Goal: Obtain resource: Download file/media

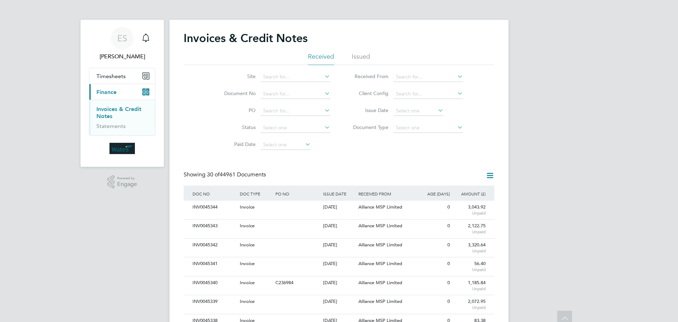
click at [437, 110] on icon at bounding box center [437, 110] width 0 height 10
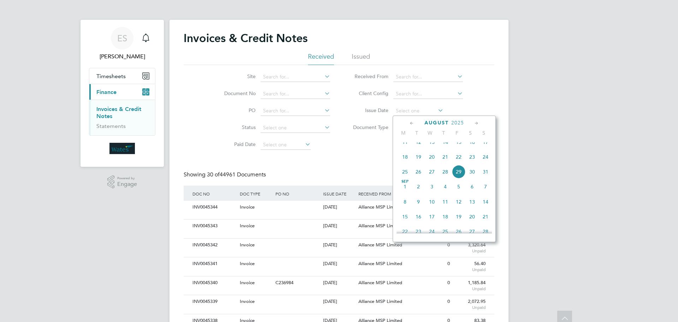
click at [456, 174] on span "29" at bounding box center [458, 171] width 13 height 13
type input "29 Aug 2025"
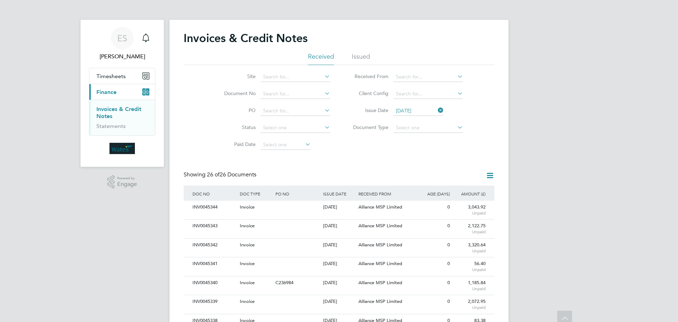
click at [487, 176] on icon at bounding box center [490, 175] width 9 height 9
click at [459, 189] on li "Download invoices" at bounding box center [460, 192] width 67 height 10
click at [437, 109] on icon at bounding box center [437, 110] width 0 height 10
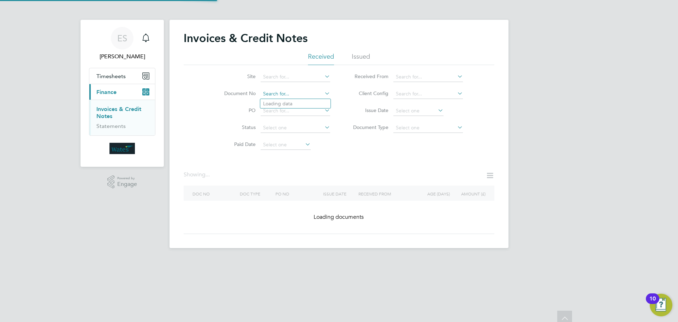
paste input "INV0045335"
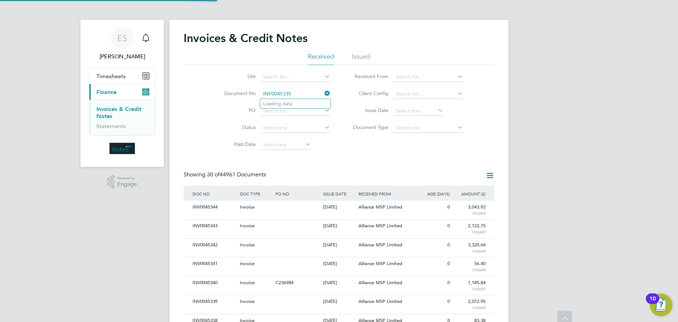
scroll to position [13, 48]
click at [292, 103] on li "CRN0000443" at bounding box center [295, 104] width 70 height 10
type input "CRN0000443"
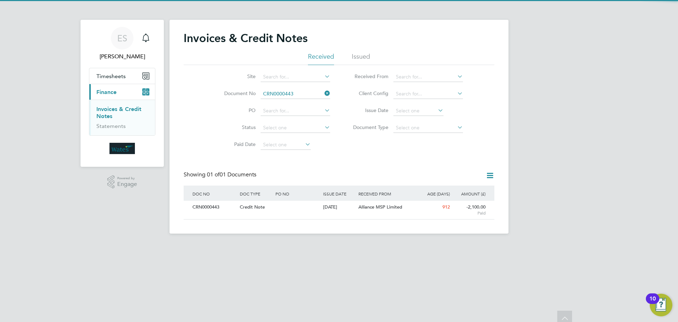
click at [323, 91] on icon at bounding box center [323, 93] width 0 height 10
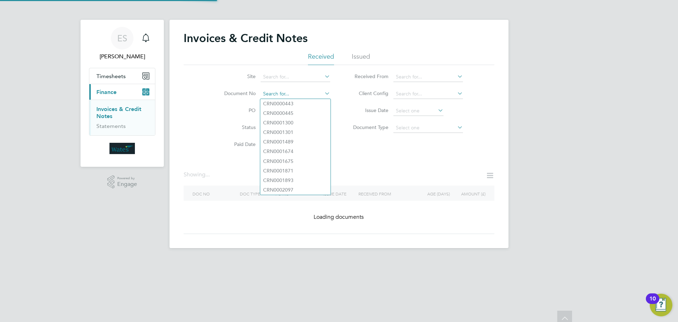
paste input "INV0045335"
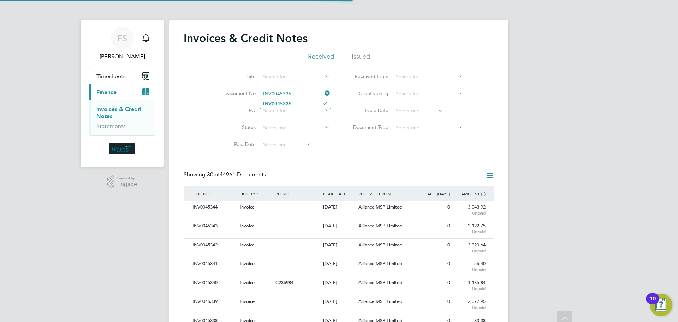
type input "INV0045335"
click at [278, 102] on b "INV0045335" at bounding box center [277, 104] width 28 height 6
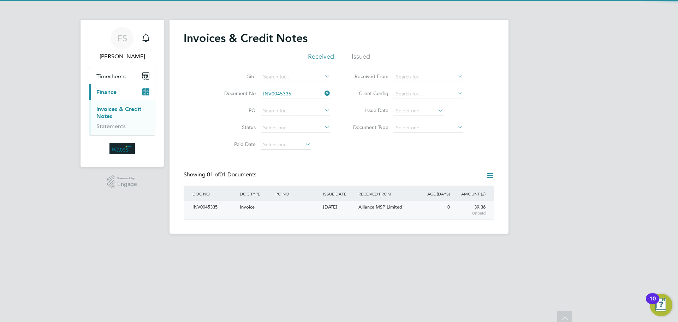
click at [214, 209] on div "INV0045335" at bounding box center [214, 207] width 47 height 13
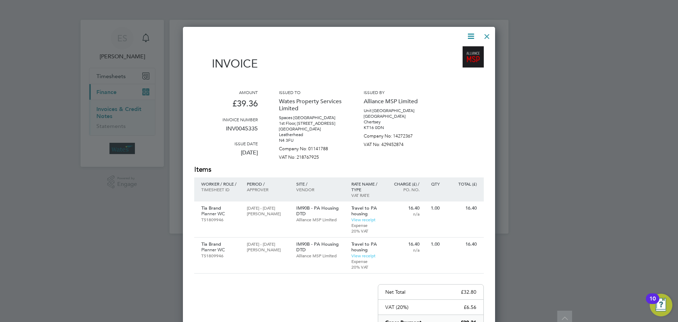
click at [470, 35] on icon at bounding box center [471, 36] width 9 height 9
click at [463, 51] on li "Download Invoice" at bounding box center [449, 53] width 49 height 10
click at [469, 35] on icon at bounding box center [471, 36] width 9 height 9
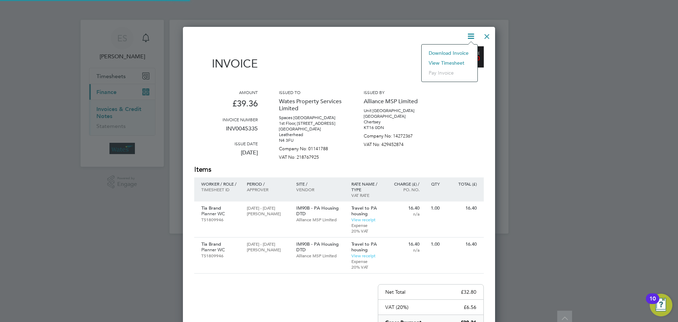
click at [446, 59] on li "View timesheet" at bounding box center [449, 63] width 49 height 10
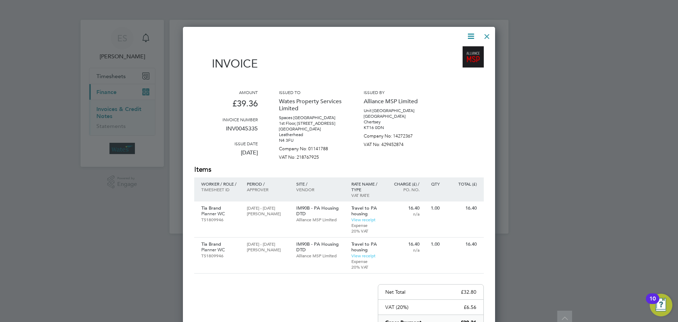
click at [490, 34] on div at bounding box center [487, 34] width 13 height 13
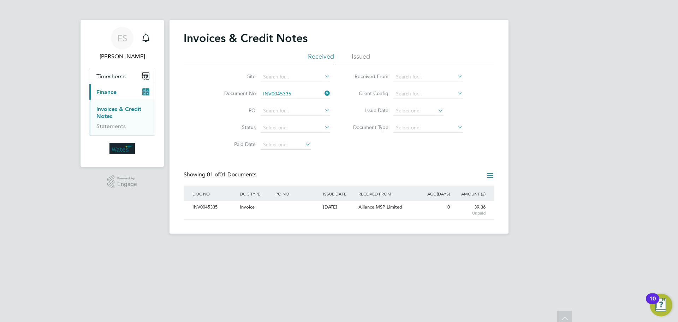
click at [323, 91] on icon at bounding box center [323, 93] width 0 height 10
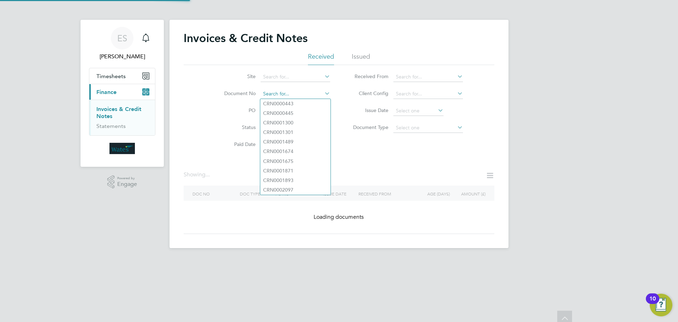
paste input "INV0045336"
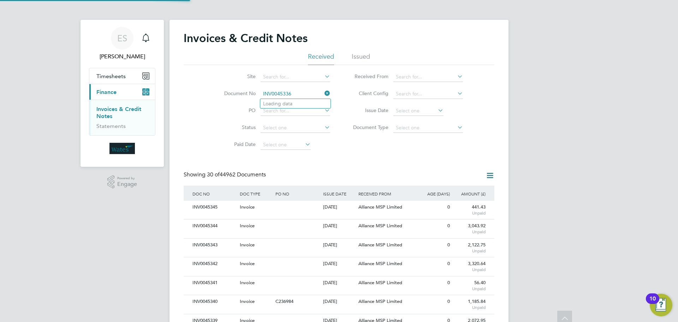
scroll to position [13, 60]
type input "INV0045336"
click at [307, 107] on li "INV0045336" at bounding box center [295, 104] width 70 height 10
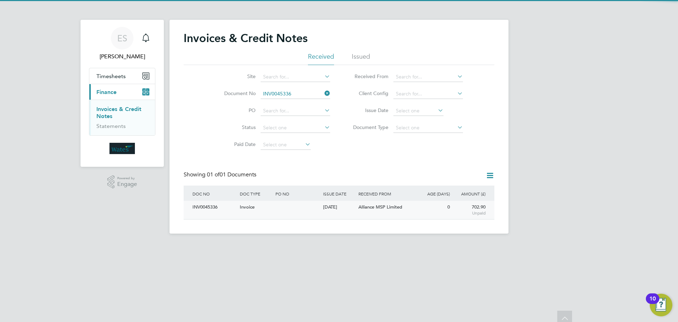
click at [219, 208] on div "INV0045336" at bounding box center [214, 207] width 47 height 13
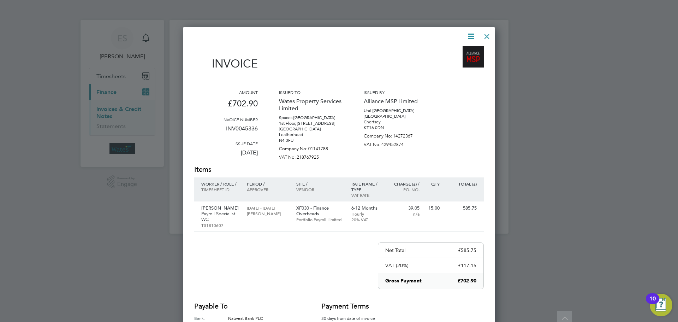
click at [467, 35] on icon at bounding box center [471, 36] width 9 height 9
click at [463, 52] on li "Download Invoice" at bounding box center [449, 53] width 49 height 10
click at [470, 32] on icon at bounding box center [471, 36] width 9 height 9
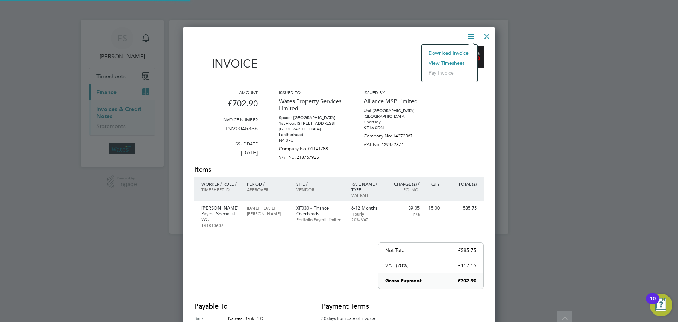
click at [450, 59] on li "View timesheet" at bounding box center [449, 63] width 49 height 10
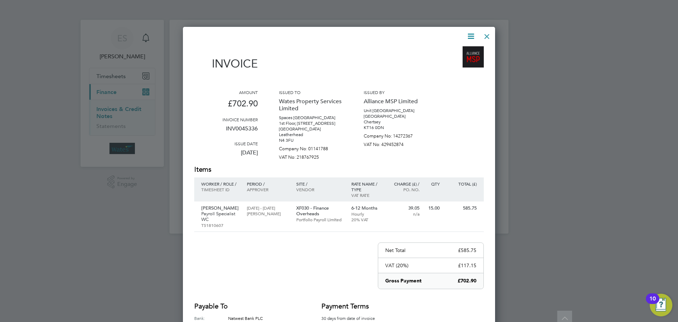
click at [488, 38] on div at bounding box center [487, 34] width 13 height 13
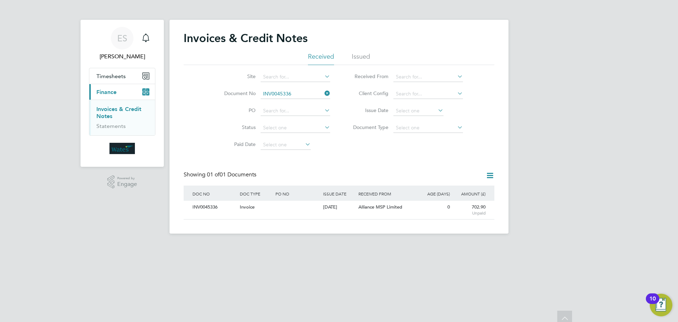
click at [323, 93] on icon at bounding box center [323, 93] width 0 height 10
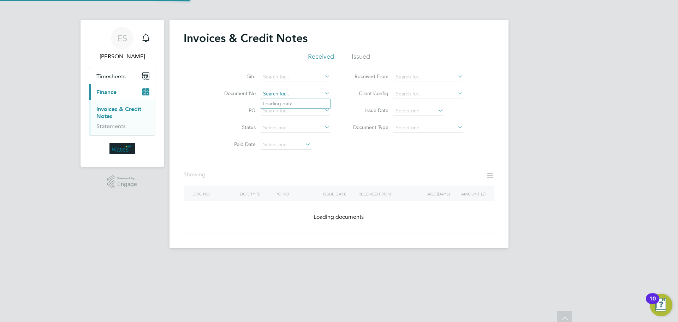
paste input "INV0045337"
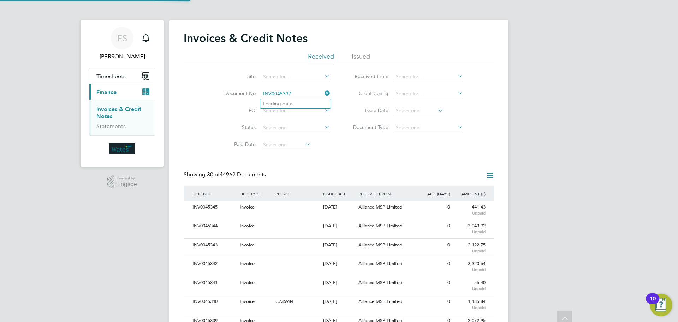
scroll to position [13, 60]
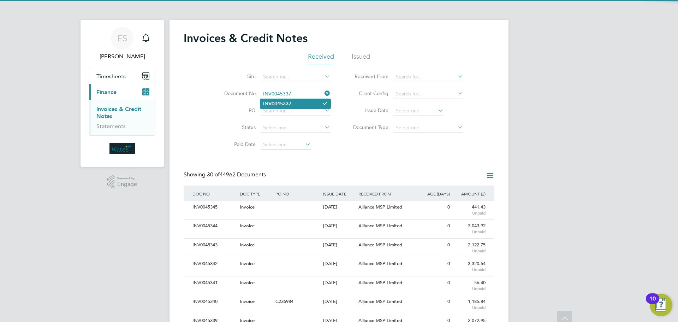
type input "INV0045337"
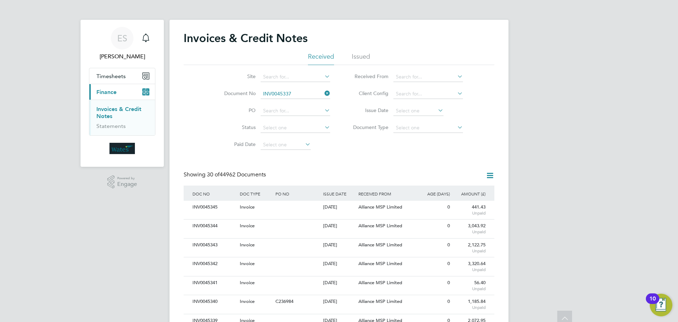
click at [300, 99] on li "INV0045337" at bounding box center [295, 104] width 70 height 10
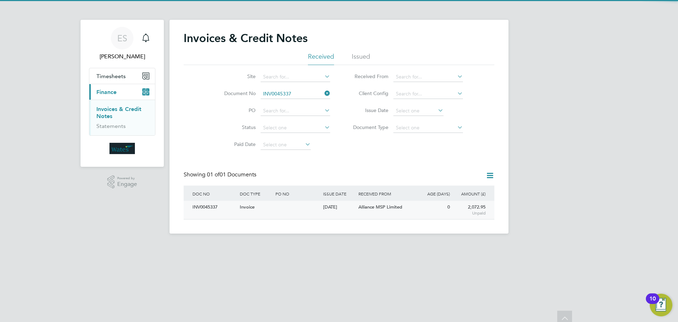
click at [209, 203] on div "INV0045337" at bounding box center [214, 207] width 47 height 13
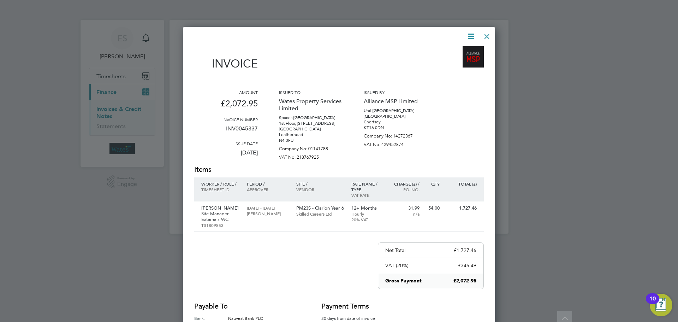
click at [472, 33] on icon at bounding box center [471, 36] width 9 height 9
click at [466, 49] on li "Download Invoice" at bounding box center [449, 53] width 49 height 10
click at [472, 32] on icon at bounding box center [471, 36] width 9 height 9
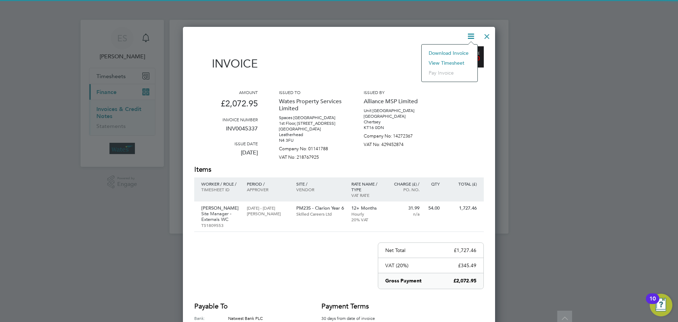
click at [450, 60] on li "View timesheet" at bounding box center [449, 63] width 49 height 10
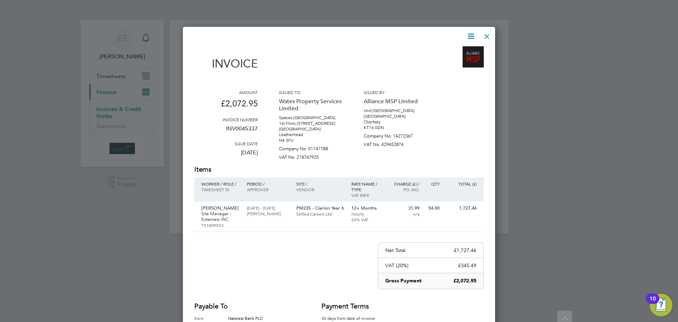
click at [483, 33] on div at bounding box center [487, 34] width 13 height 13
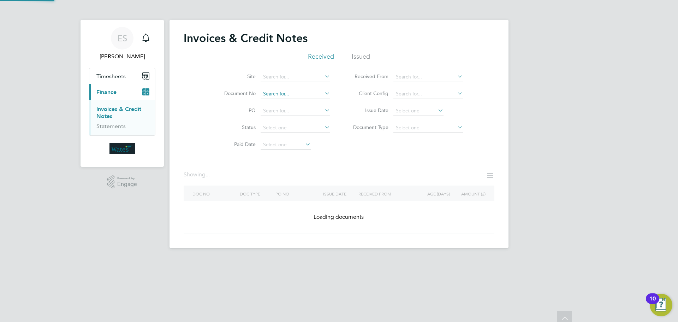
click at [321, 92] on input at bounding box center [296, 94] width 70 height 10
paste input "INV0045338"
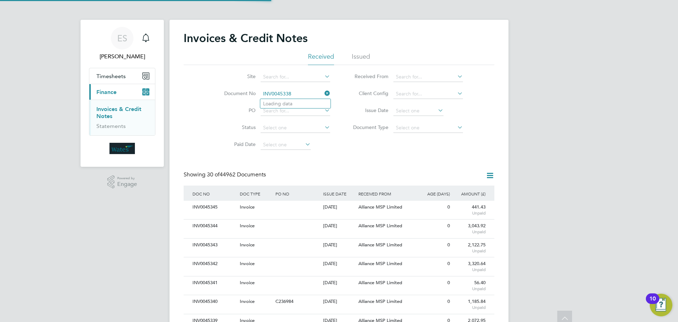
scroll to position [13, 60]
type input "INV0045338"
click at [304, 103] on li "INV0045338" at bounding box center [295, 104] width 70 height 10
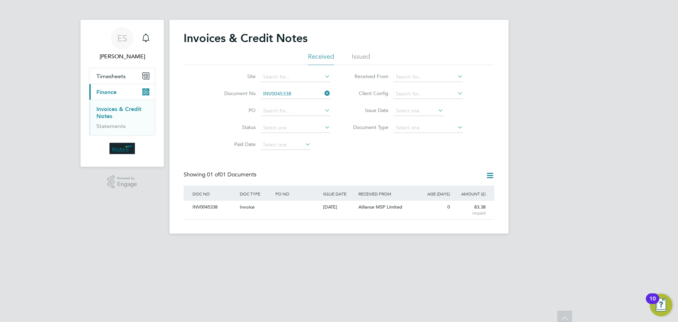
click at [214, 208] on div "INV0045338" at bounding box center [214, 207] width 47 height 13
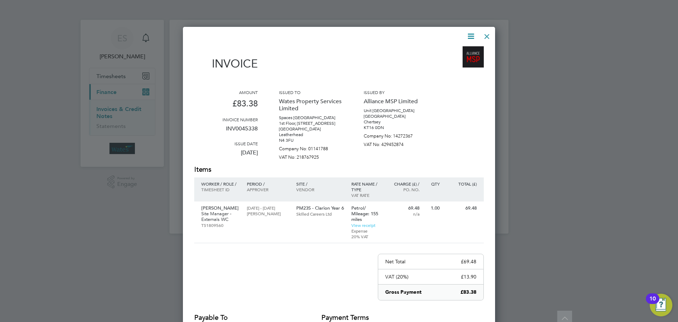
click at [472, 32] on icon at bounding box center [471, 36] width 9 height 9
click at [460, 51] on li "Download Invoice" at bounding box center [449, 53] width 49 height 10
click at [469, 35] on icon at bounding box center [471, 36] width 9 height 9
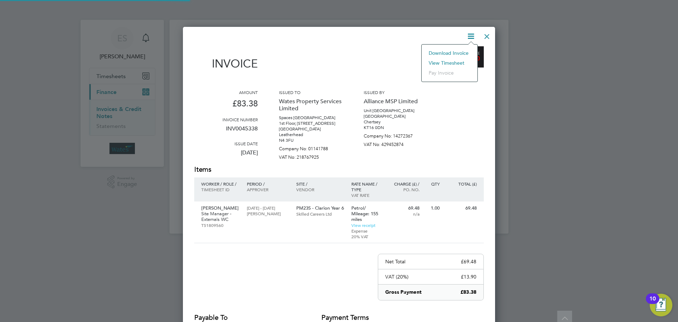
click at [459, 60] on li "View timesheet" at bounding box center [449, 63] width 49 height 10
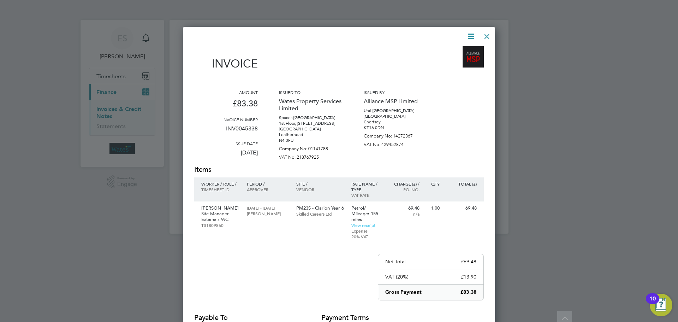
click at [488, 35] on div at bounding box center [487, 34] width 13 height 13
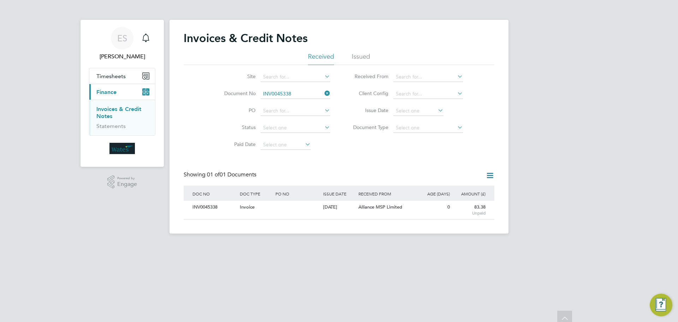
click at [323, 91] on icon at bounding box center [323, 93] width 0 height 10
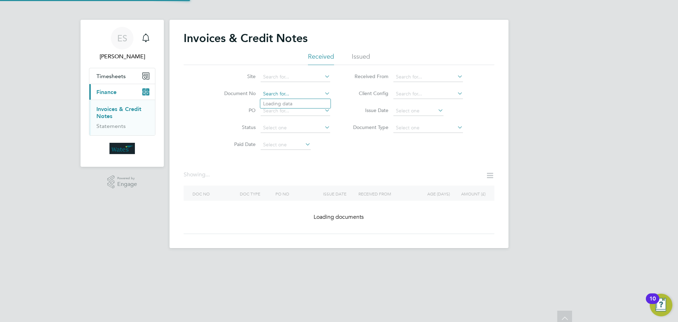
paste input "INV0045339"
type input "INV0045339"
click at [297, 104] on div "Invoices & Credit Notes Received Issued Site Document No PO Status Paid Date Is…" at bounding box center [339, 134] width 339 height 228
paste input "INV0045339"
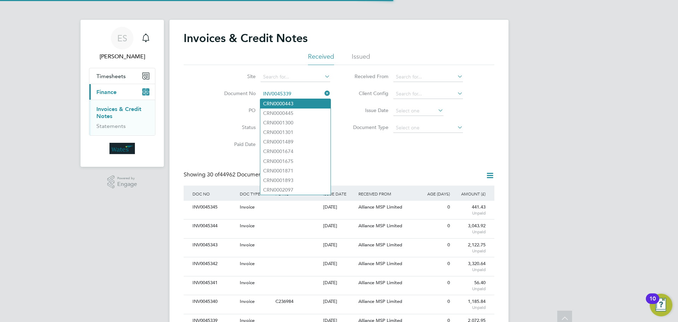
scroll to position [13, 48]
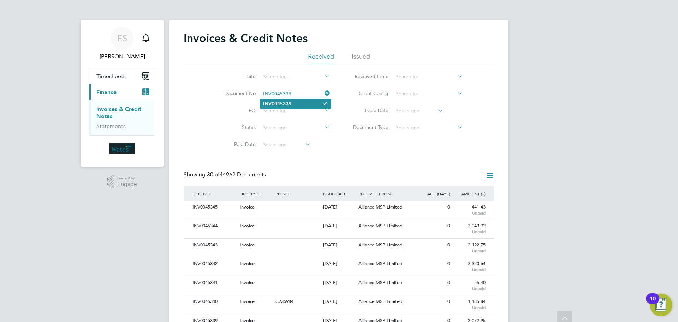
type input "INV0045339"
click at [309, 101] on li "INV0045339" at bounding box center [295, 104] width 70 height 10
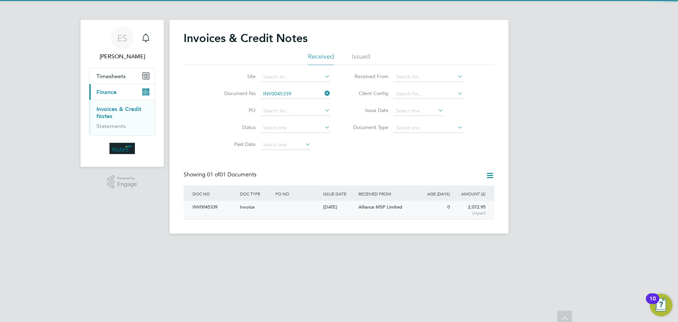
click at [206, 207] on div "INV0045339" at bounding box center [214, 207] width 47 height 13
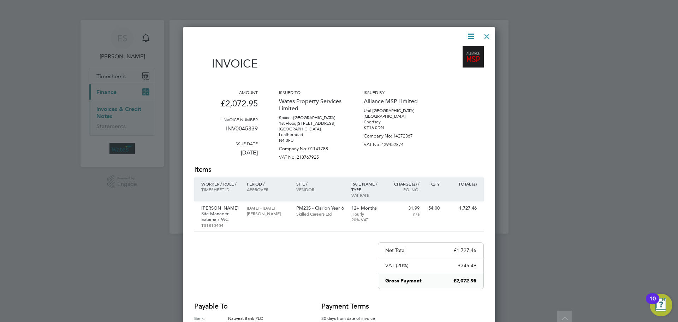
click at [471, 35] on icon at bounding box center [471, 36] width 9 height 9
click at [460, 50] on li "Download Invoice" at bounding box center [449, 53] width 49 height 10
click at [471, 33] on icon at bounding box center [471, 36] width 9 height 9
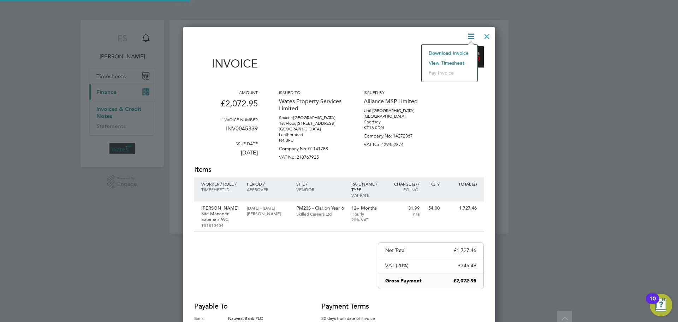
click at [450, 60] on li "View timesheet" at bounding box center [449, 63] width 49 height 10
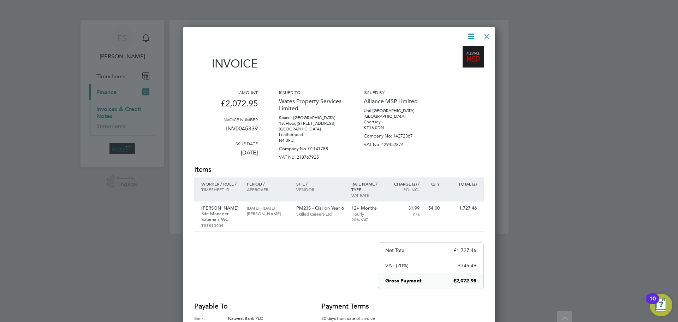
click at [486, 32] on div at bounding box center [487, 34] width 13 height 13
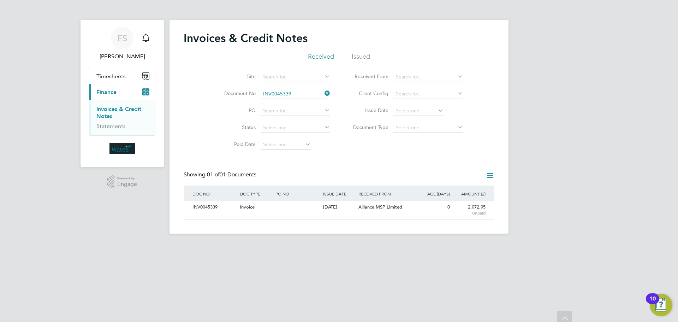
click at [323, 90] on icon at bounding box center [323, 93] width 0 height 10
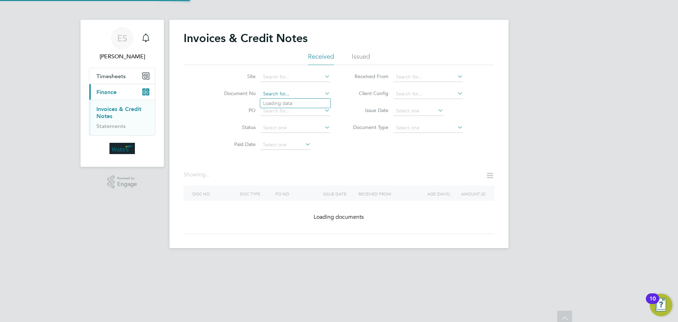
paste input "Retrieving data. Wait a few seconds and try to cut or copy again."
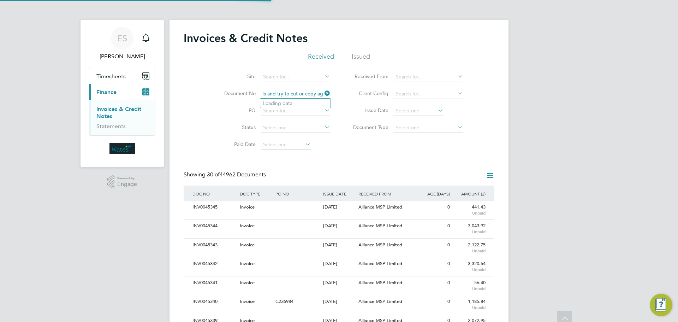
scroll to position [13, 48]
type input "Retrieving data. Wait a few seconds and try to cut or copy again."
click at [323, 91] on icon at bounding box center [323, 93] width 0 height 10
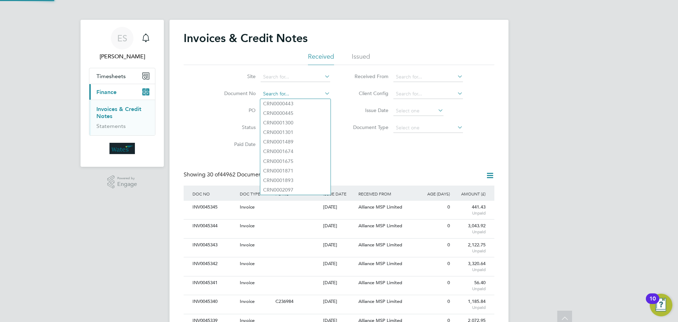
paste input "INV0045341"
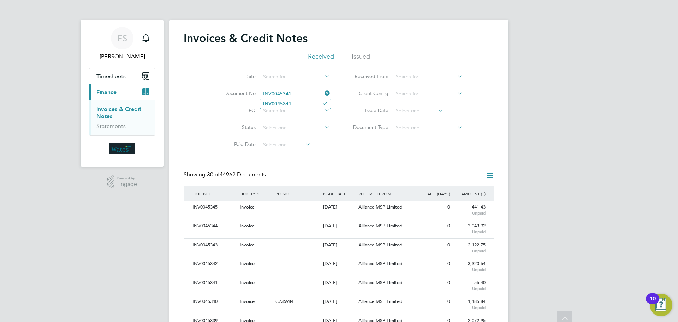
type input "INV0045341"
click at [313, 103] on li "INV0045341" at bounding box center [295, 104] width 70 height 10
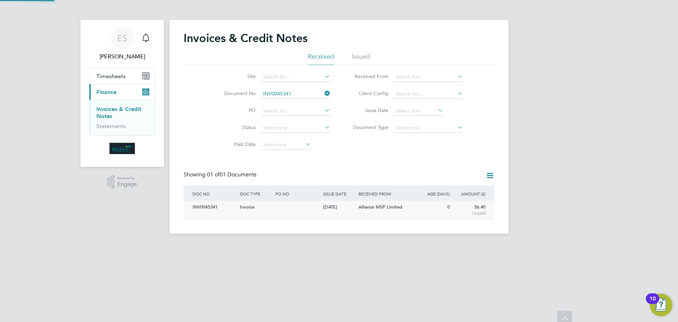
scroll to position [13, 60]
click at [219, 209] on div "INV0045341" at bounding box center [214, 207] width 47 height 13
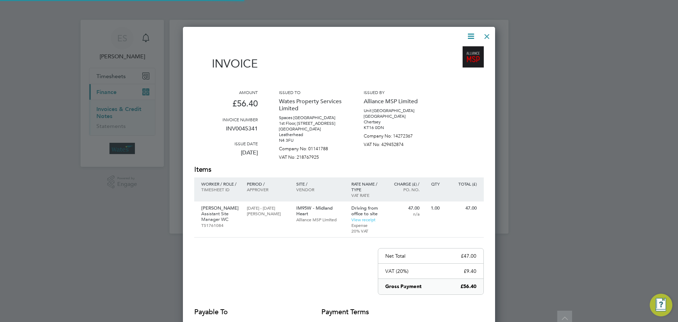
scroll to position [347, 313]
click at [470, 32] on icon at bounding box center [471, 36] width 9 height 9
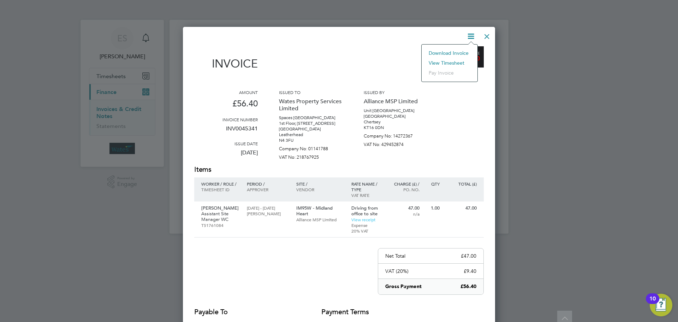
click at [463, 51] on li "Download Invoice" at bounding box center [449, 53] width 49 height 10
click at [467, 36] on icon at bounding box center [471, 36] width 9 height 9
click at [451, 61] on li "View timesheet" at bounding box center [449, 63] width 49 height 10
click at [487, 36] on div at bounding box center [487, 34] width 13 height 13
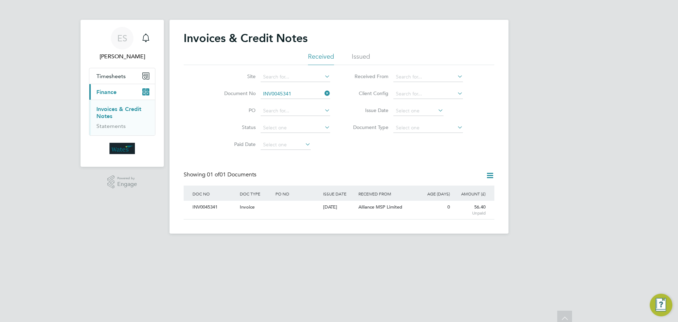
click at [323, 91] on icon at bounding box center [323, 93] width 0 height 10
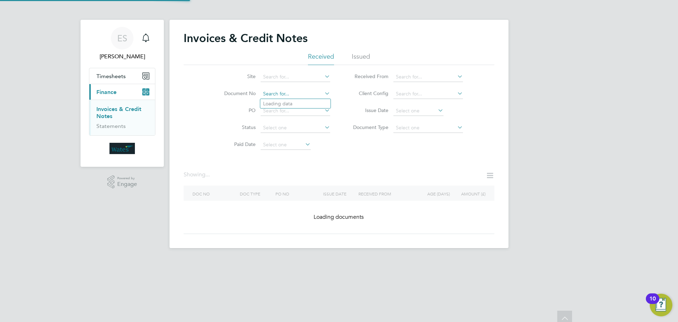
paste input "INV0045342"
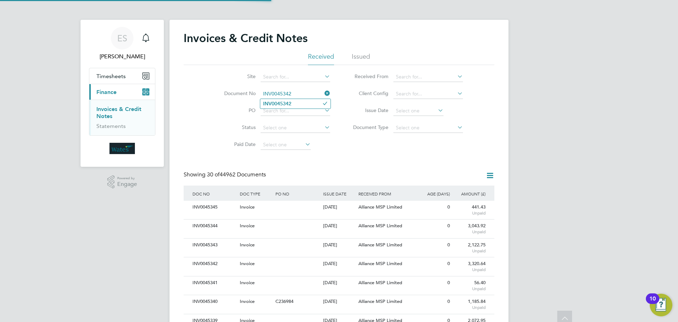
scroll to position [13, 60]
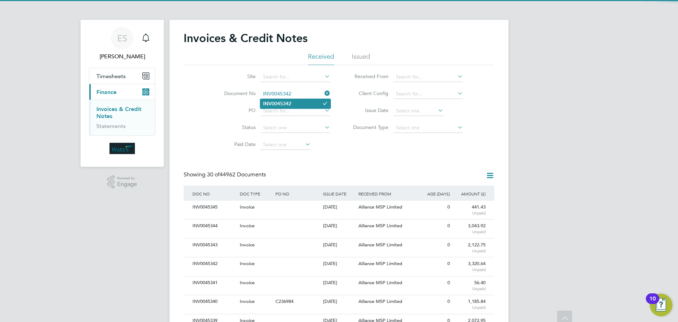
type input "INV0045342"
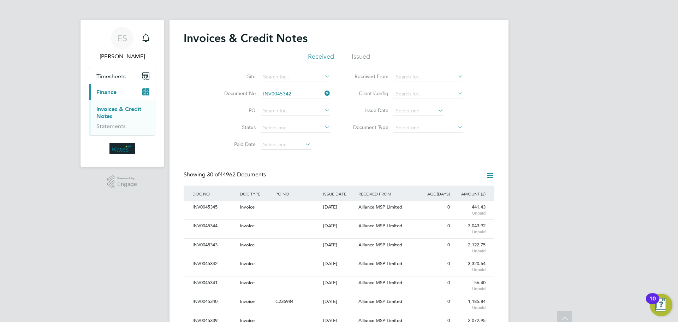
click at [306, 99] on li "INV0045342" at bounding box center [295, 104] width 70 height 10
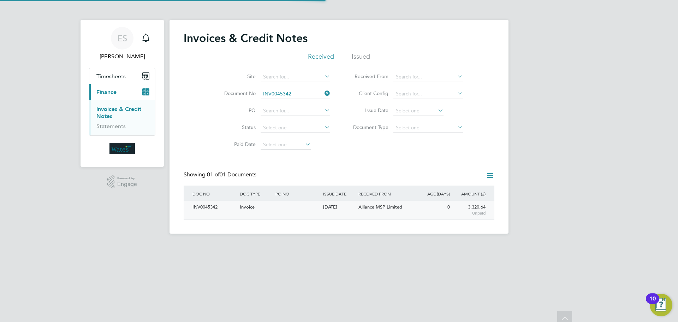
click at [201, 206] on div "INV0045342" at bounding box center [214, 207] width 47 height 13
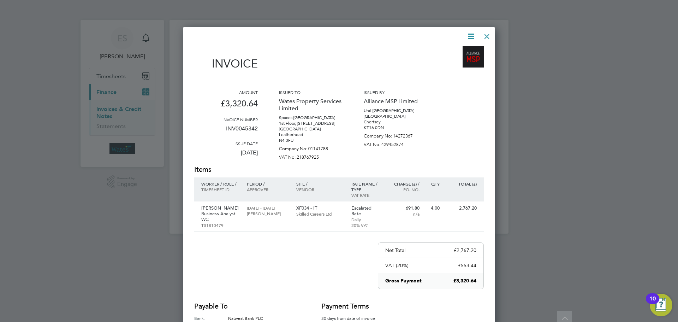
click at [473, 36] on icon at bounding box center [471, 36] width 9 height 9
click at [457, 52] on li "Download Invoice" at bounding box center [449, 53] width 49 height 10
click at [473, 34] on icon at bounding box center [471, 36] width 9 height 9
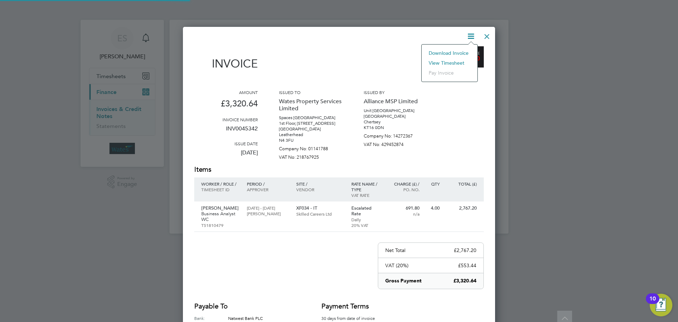
click at [461, 63] on li "View timesheet" at bounding box center [449, 63] width 49 height 10
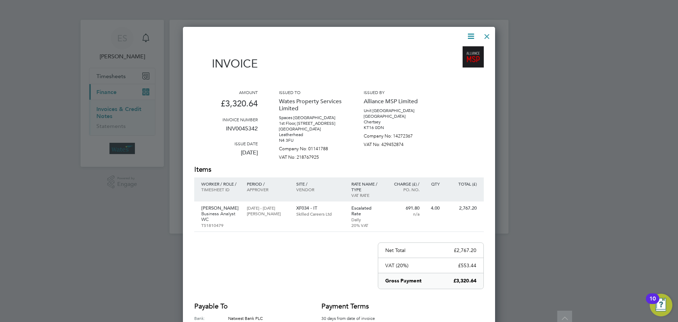
click at [486, 33] on div at bounding box center [487, 34] width 13 height 13
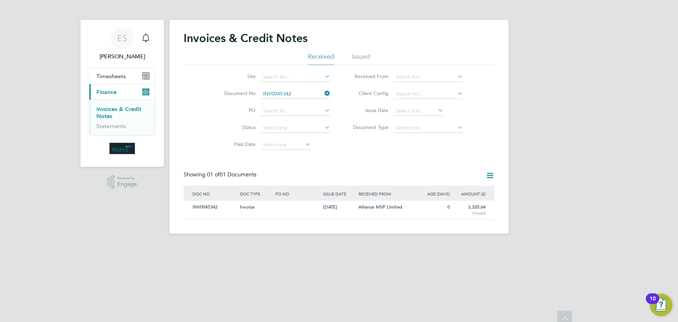
click at [323, 92] on icon at bounding box center [323, 93] width 0 height 10
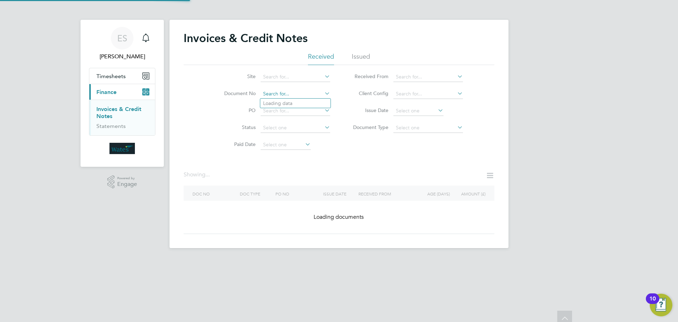
paste input "INV0045343"
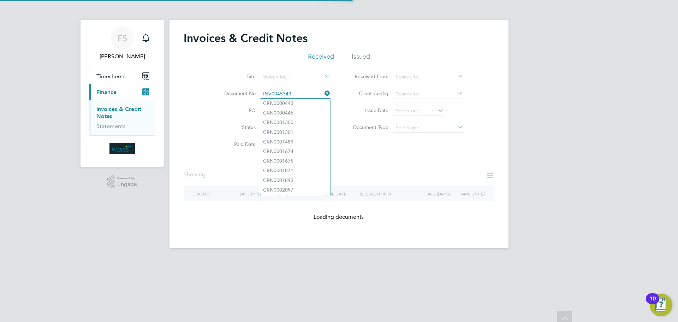
click at [304, 102] on li "CRN0000443" at bounding box center [295, 104] width 70 height 10
type input "CRN0000443"
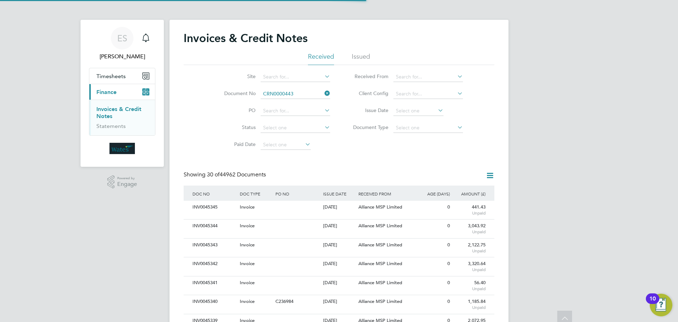
scroll to position [13, 48]
click at [323, 94] on icon at bounding box center [323, 93] width 0 height 10
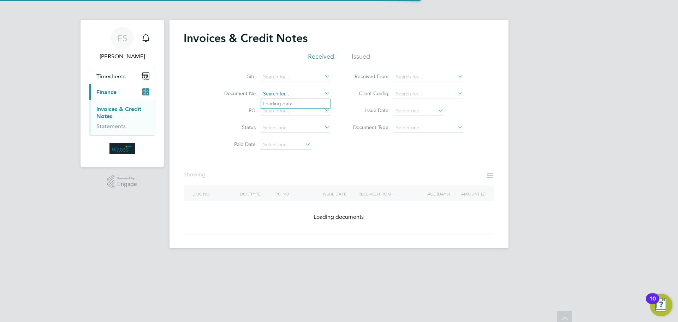
paste input "INV0045343"
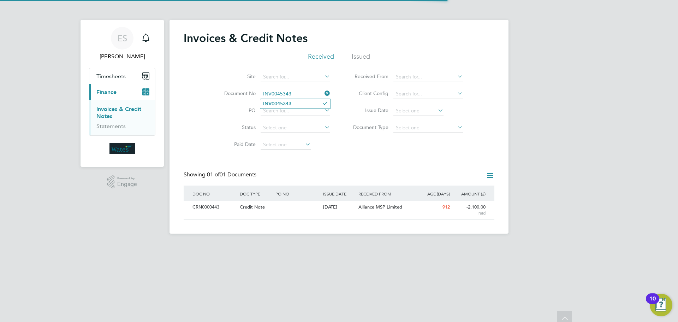
type input "INV0045343"
click at [309, 101] on li "INV0045343" at bounding box center [295, 104] width 70 height 10
click at [207, 208] on div "INV0045343" at bounding box center [214, 207] width 47 height 13
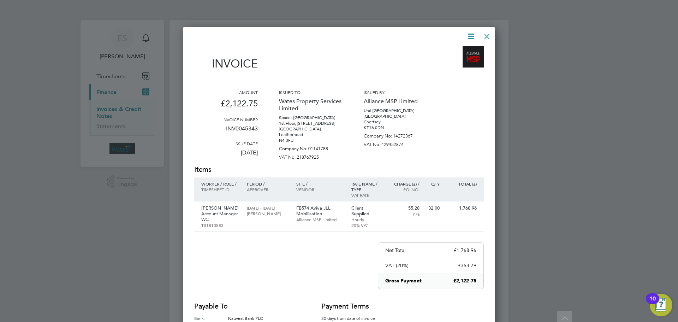
click at [468, 35] on icon at bounding box center [471, 36] width 9 height 9
click at [455, 51] on li "Download Invoice" at bounding box center [449, 53] width 49 height 10
click at [470, 34] on icon at bounding box center [471, 36] width 9 height 9
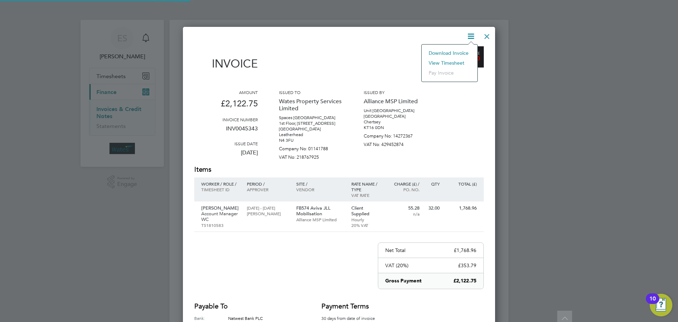
click at [457, 62] on li "View timesheet" at bounding box center [449, 63] width 49 height 10
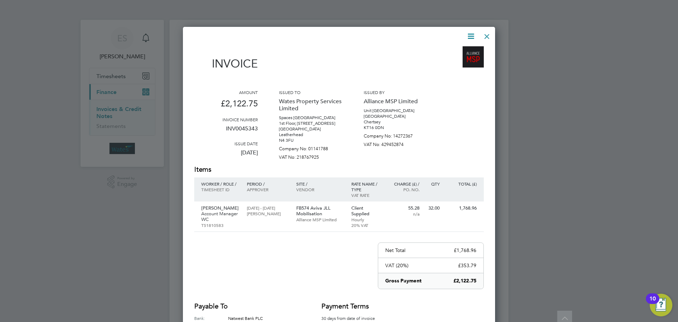
click at [489, 33] on div at bounding box center [487, 34] width 13 height 13
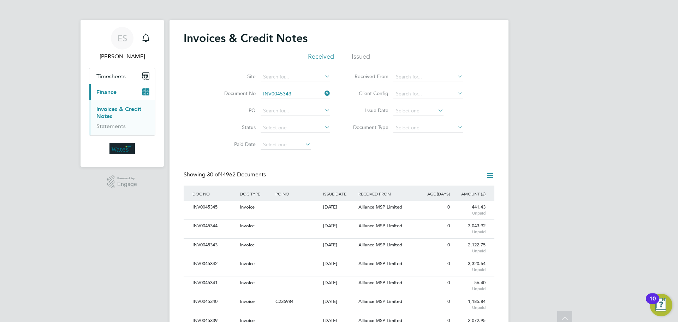
click at [323, 90] on icon at bounding box center [323, 93] width 0 height 10
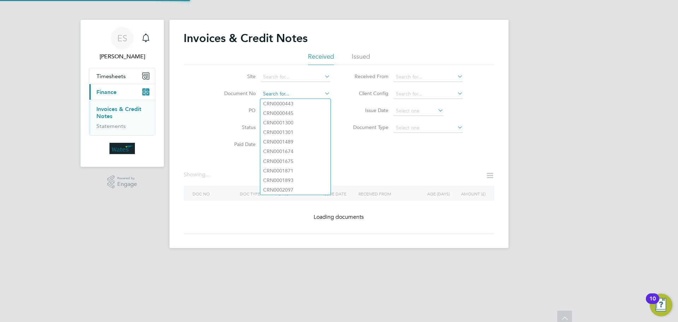
paste input "INV0045344"
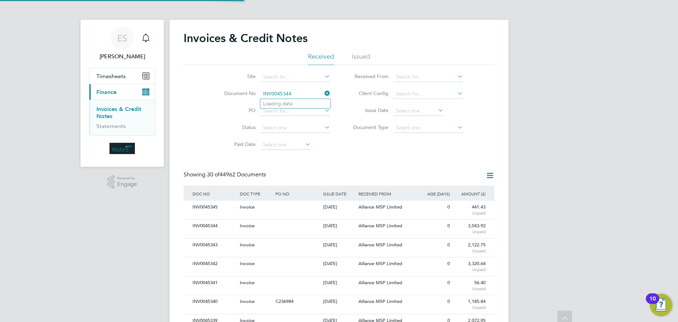
scroll to position [13, 48]
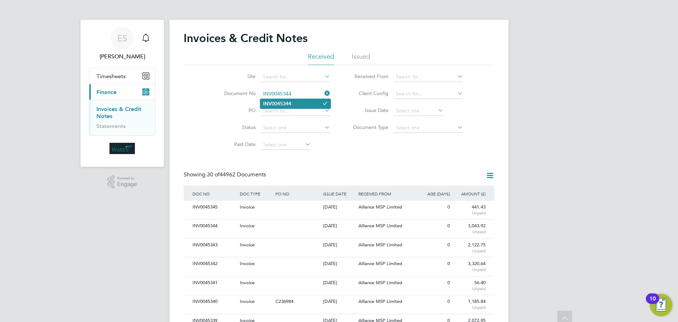
type input "INV0045344"
click at [319, 105] on li "INV0045344" at bounding box center [295, 104] width 70 height 10
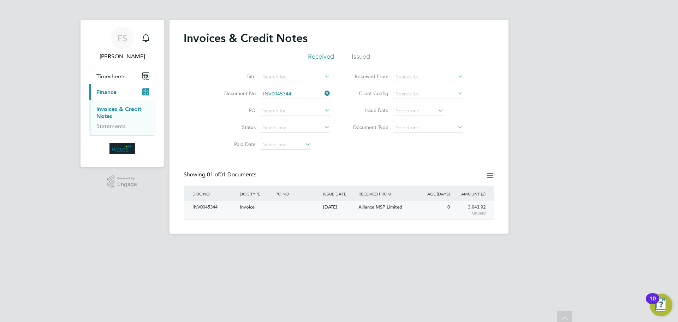
click at [207, 208] on div "INV0045344" at bounding box center [214, 207] width 47 height 13
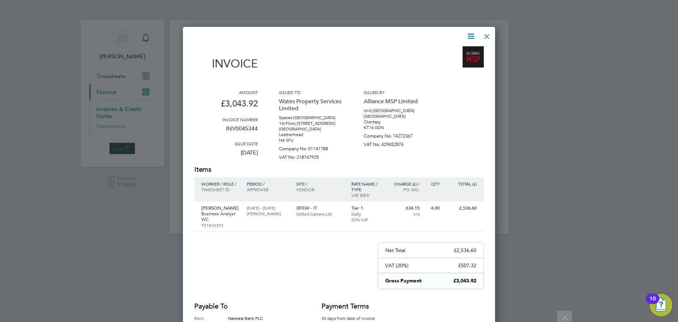
click at [473, 37] on icon at bounding box center [471, 36] width 9 height 9
click at [460, 52] on li "Download Invoice" at bounding box center [449, 53] width 49 height 10
drag, startPoint x: 475, startPoint y: 33, endPoint x: 474, endPoint y: 38, distance: 5.1
click at [475, 33] on icon at bounding box center [471, 36] width 9 height 9
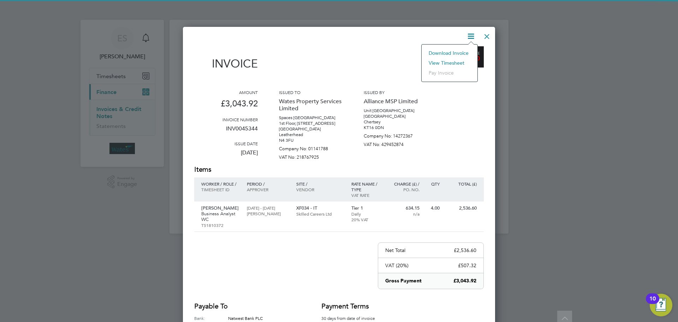
drag, startPoint x: 460, startPoint y: 61, endPoint x: 464, endPoint y: 62, distance: 4.5
click at [460, 61] on li "View timesheet" at bounding box center [449, 63] width 49 height 10
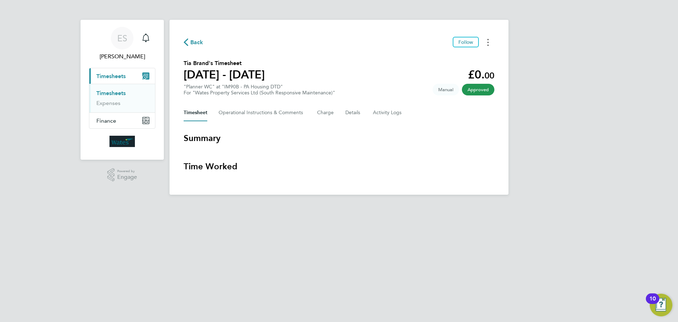
click at [489, 43] on button "Timesheets Menu" at bounding box center [488, 42] width 13 height 11
click at [460, 60] on link "Download timesheet" at bounding box center [452, 58] width 85 height 14
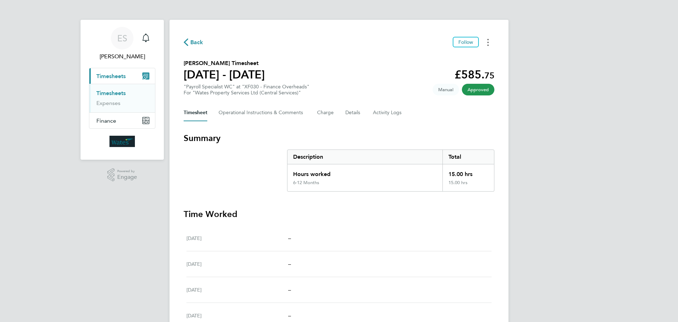
click at [492, 40] on button "Timesheets Menu" at bounding box center [488, 42] width 13 height 11
click at [475, 54] on link "Download timesheet" at bounding box center [452, 58] width 85 height 14
click at [656, 61] on div "ES Emily Summerfield Notifications Applications: Current page: Timesheets Times…" at bounding box center [339, 225] width 678 height 451
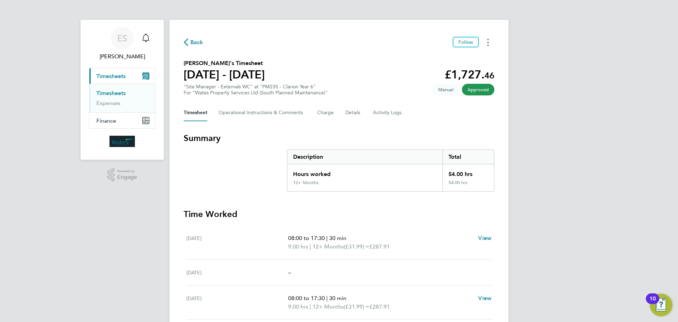
click at [488, 43] on circle "Timesheets Menu" at bounding box center [487, 42] width 1 height 1
click at [469, 55] on link "Download timesheet" at bounding box center [452, 58] width 85 height 14
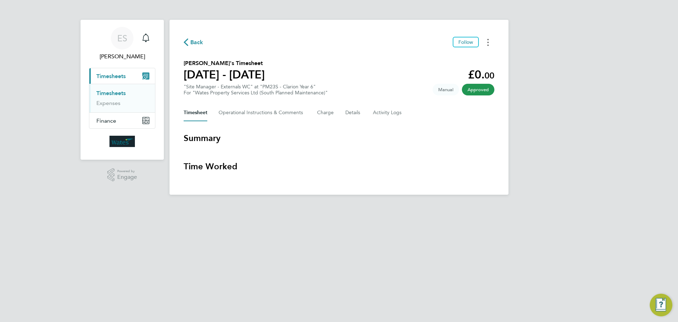
click at [488, 40] on circle "Timesheets Menu" at bounding box center [487, 39] width 1 height 1
click at [460, 59] on link "Download timesheet" at bounding box center [452, 58] width 85 height 14
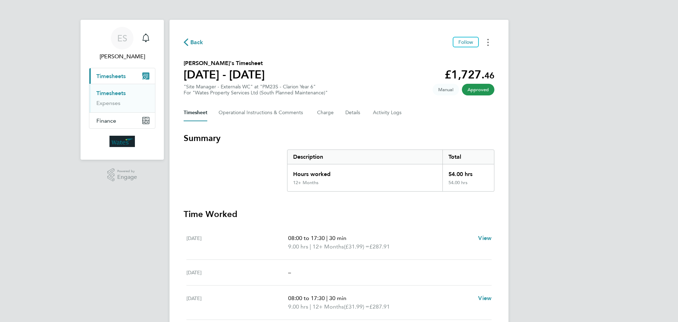
click at [486, 42] on button "Timesheets Menu" at bounding box center [488, 42] width 13 height 11
click at [466, 58] on link "Download timesheet" at bounding box center [452, 58] width 85 height 14
click at [633, 216] on div "ES Emily Summerfield Notifications Applications: Current page: Timesheets Times…" at bounding box center [339, 242] width 678 height 485
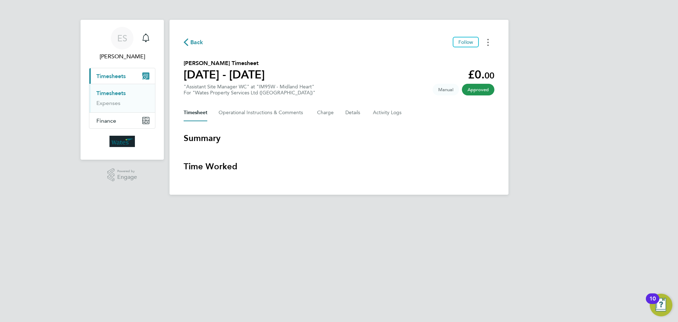
click at [485, 40] on button "Timesheets Menu" at bounding box center [488, 42] width 13 height 11
click at [473, 54] on link "Download timesheet" at bounding box center [452, 58] width 85 height 14
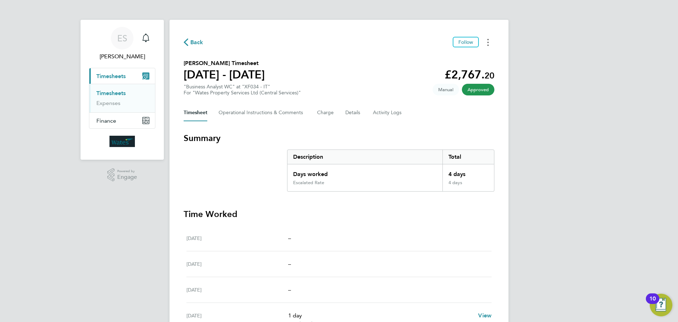
click at [490, 39] on button "Timesheets Menu" at bounding box center [488, 42] width 13 height 11
click at [475, 55] on link "Download timesheet" at bounding box center [452, 58] width 85 height 14
click at [490, 44] on button "Timesheets Menu" at bounding box center [488, 42] width 13 height 11
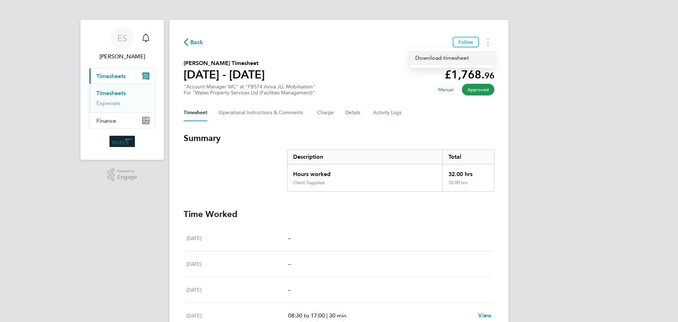
click at [466, 60] on link "Download timesheet" at bounding box center [452, 58] width 85 height 14
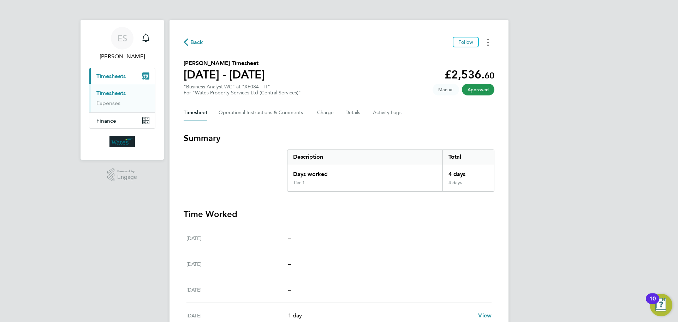
click at [490, 45] on button "Timesheets Menu" at bounding box center [488, 42] width 13 height 11
click at [460, 56] on link "Download timesheet" at bounding box center [452, 58] width 85 height 14
